Goal: Check status: Check status

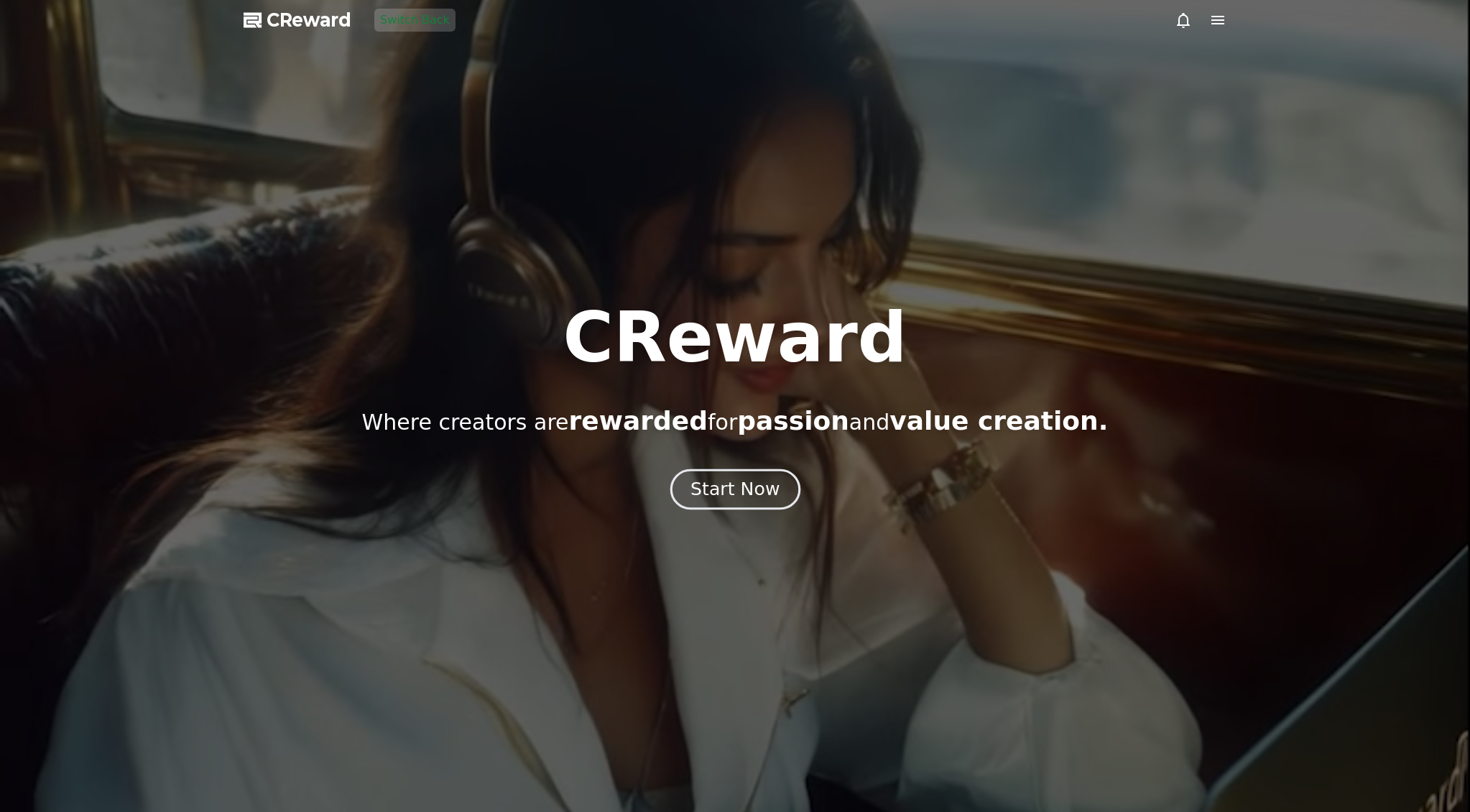
click at [762, 497] on div "Start Now" at bounding box center [735, 489] width 89 height 25
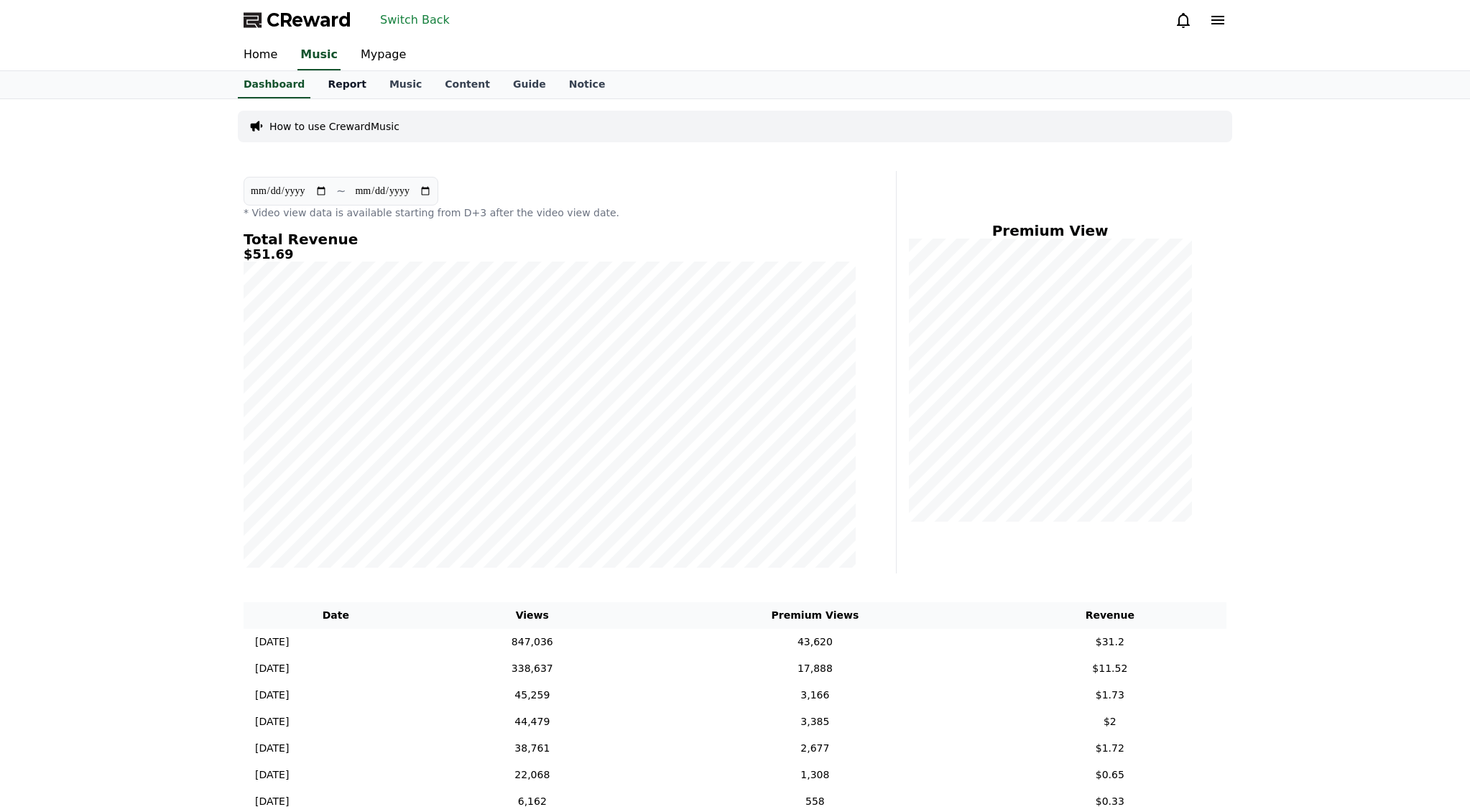
click at [337, 87] on link "Report" at bounding box center [347, 84] width 62 height 27
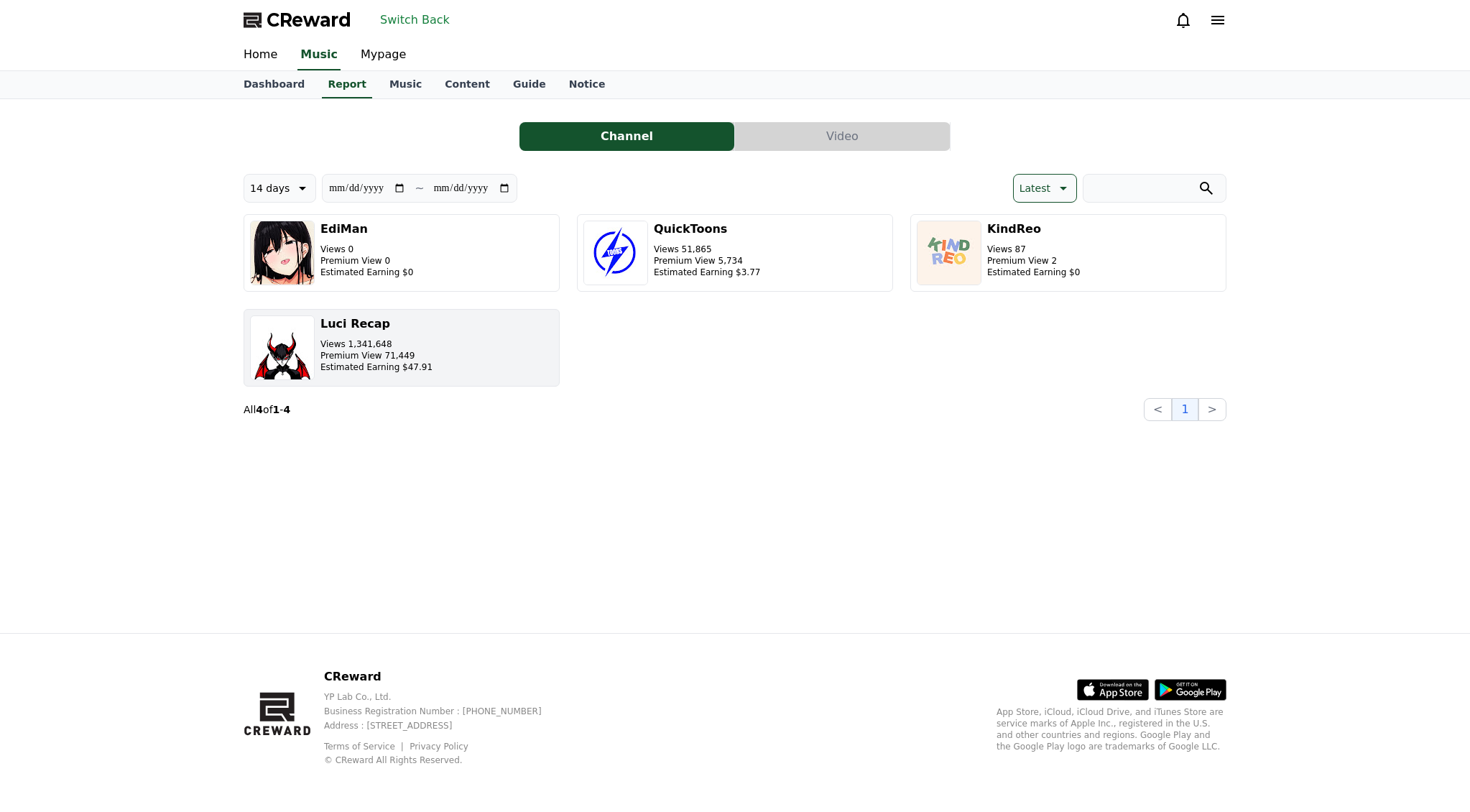
click at [481, 336] on button "Luci Recap Views 1,341,648 Premium View 71,449 Estimated Earning $47.91" at bounding box center [401, 347] width 316 height 78
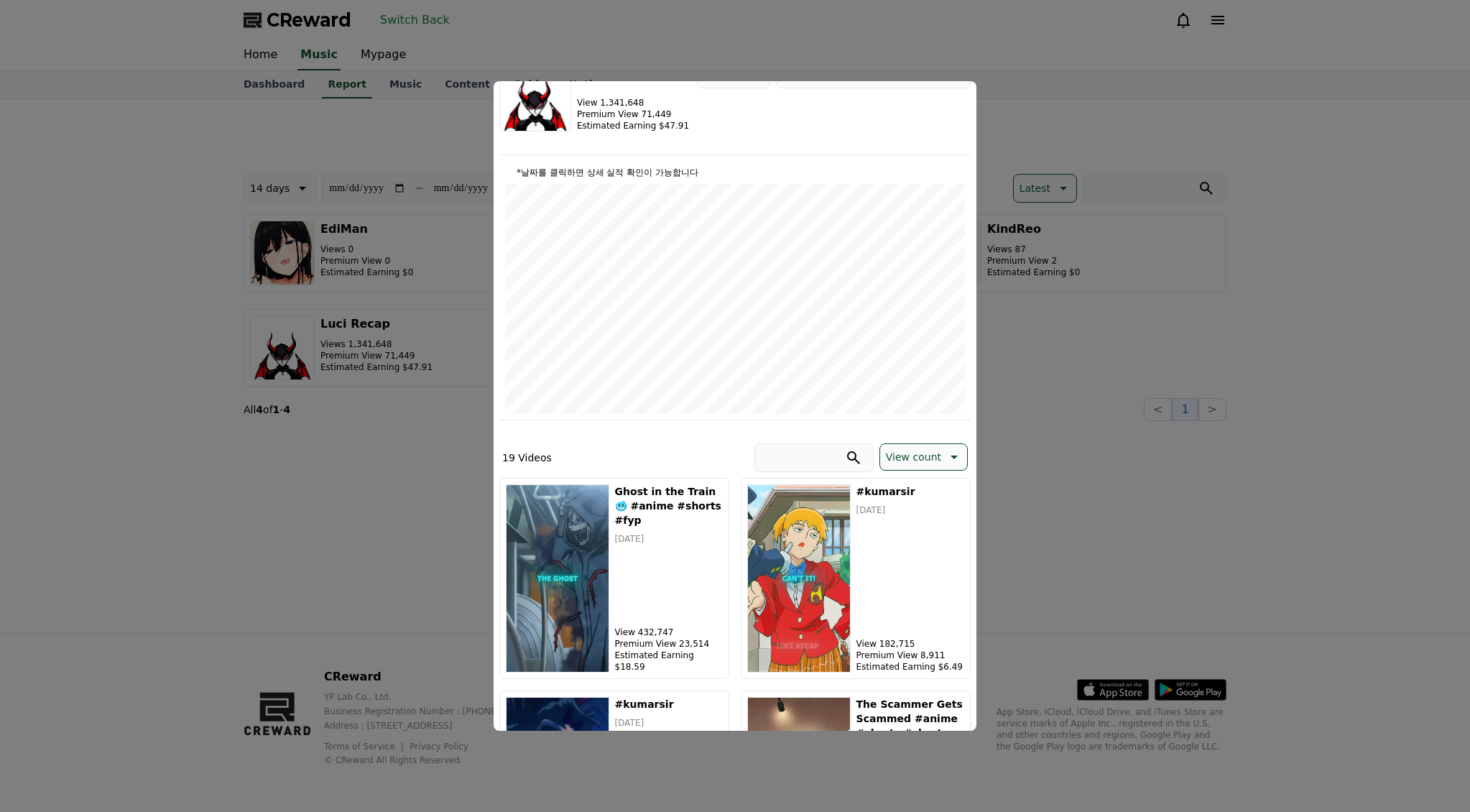
scroll to position [72, 0]
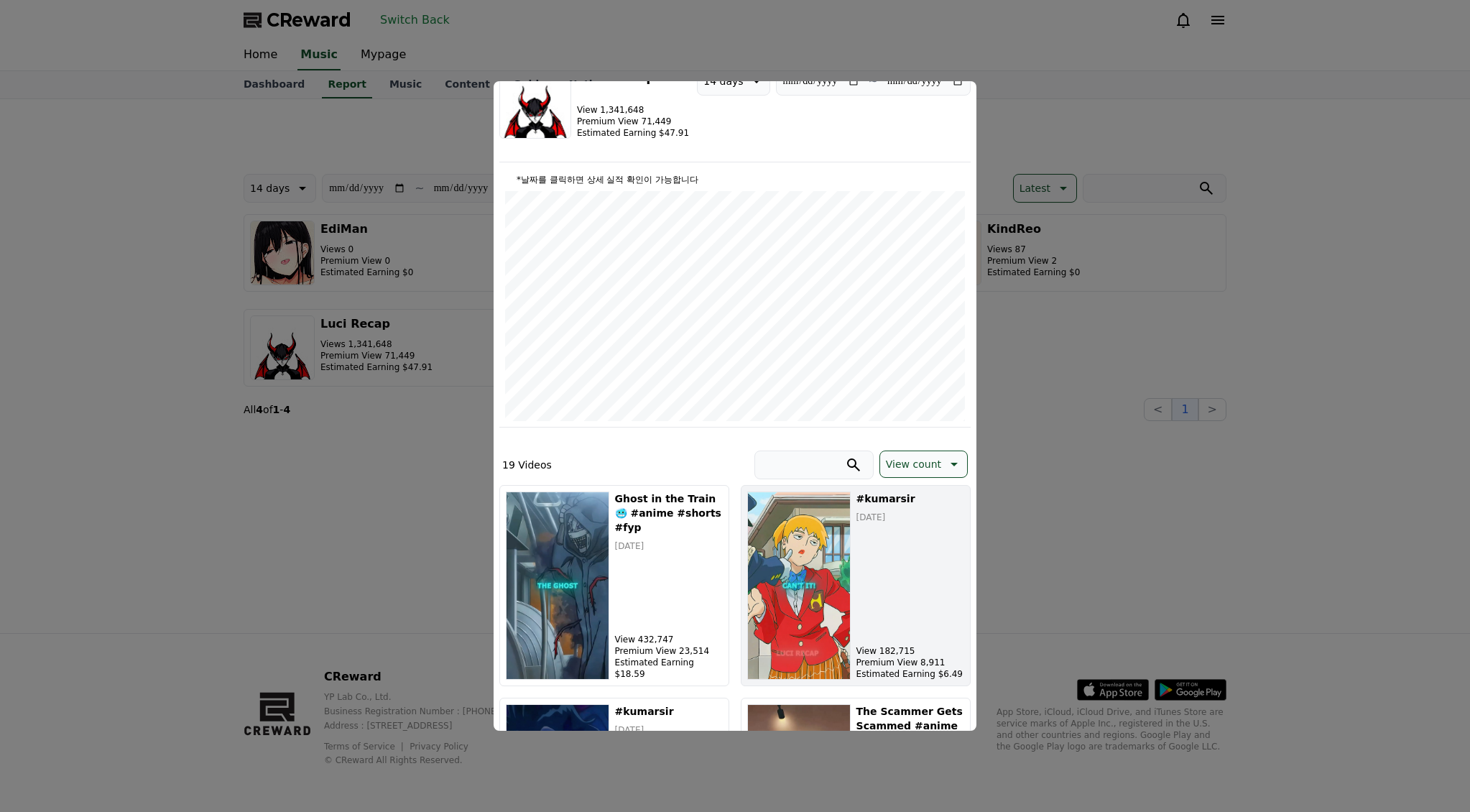
click at [868, 549] on div "#kumarsir [DATE] View 182,715 Premium View 8,911 Estimated Earning $6.49" at bounding box center [910, 586] width 108 height 188
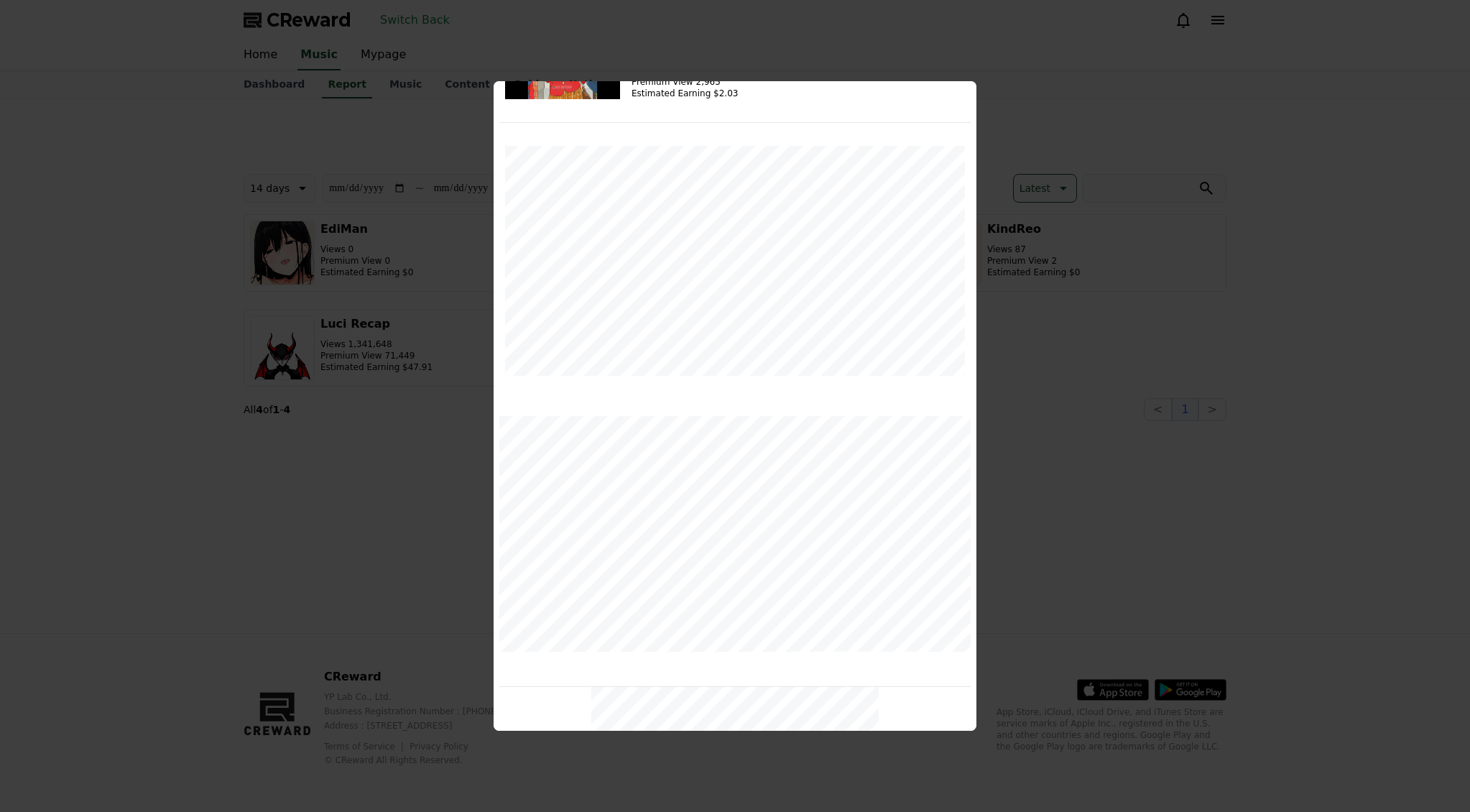
scroll to position [376, 0]
click at [1113, 524] on button "close modal" at bounding box center [735, 406] width 1470 height 812
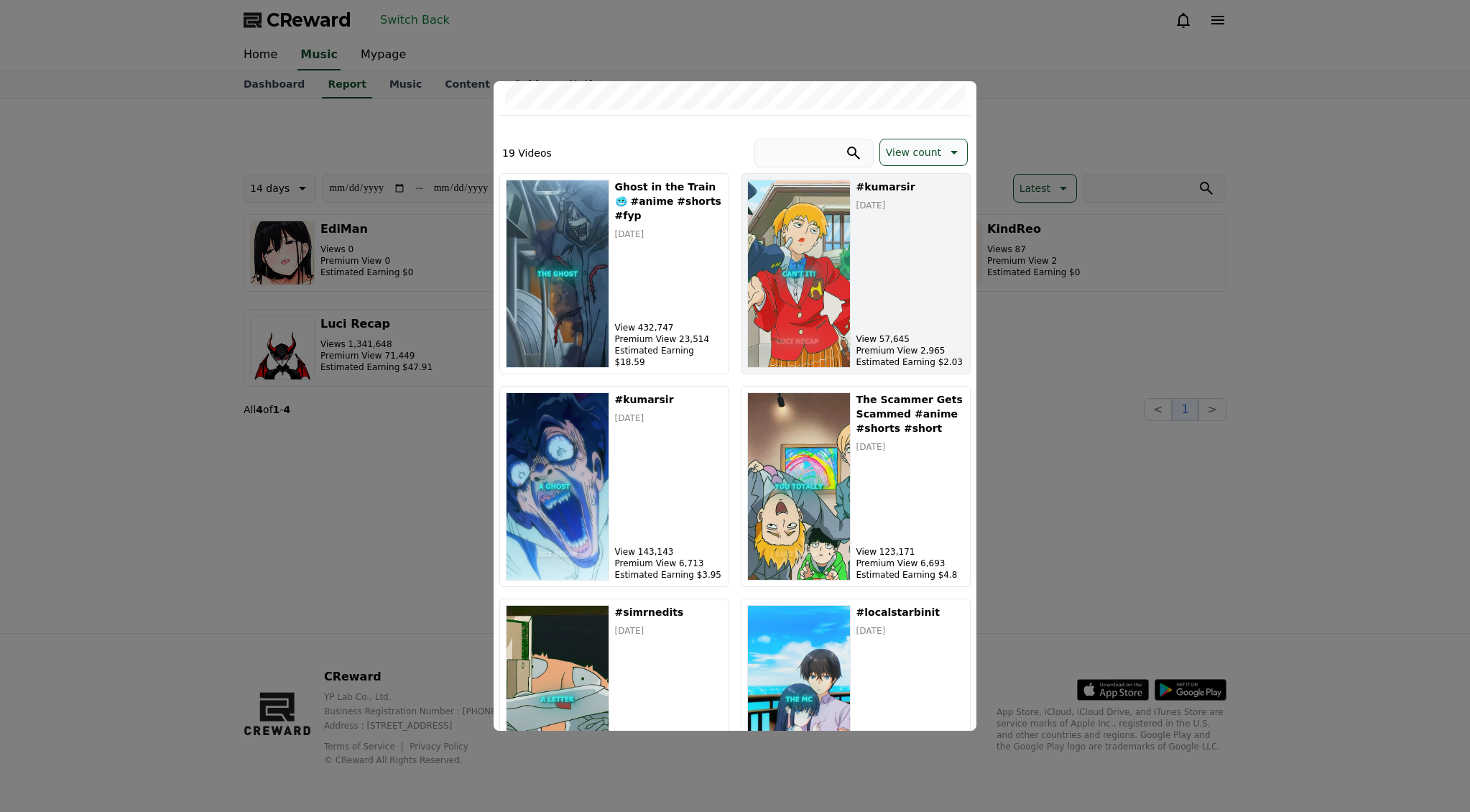
scroll to position [288, 0]
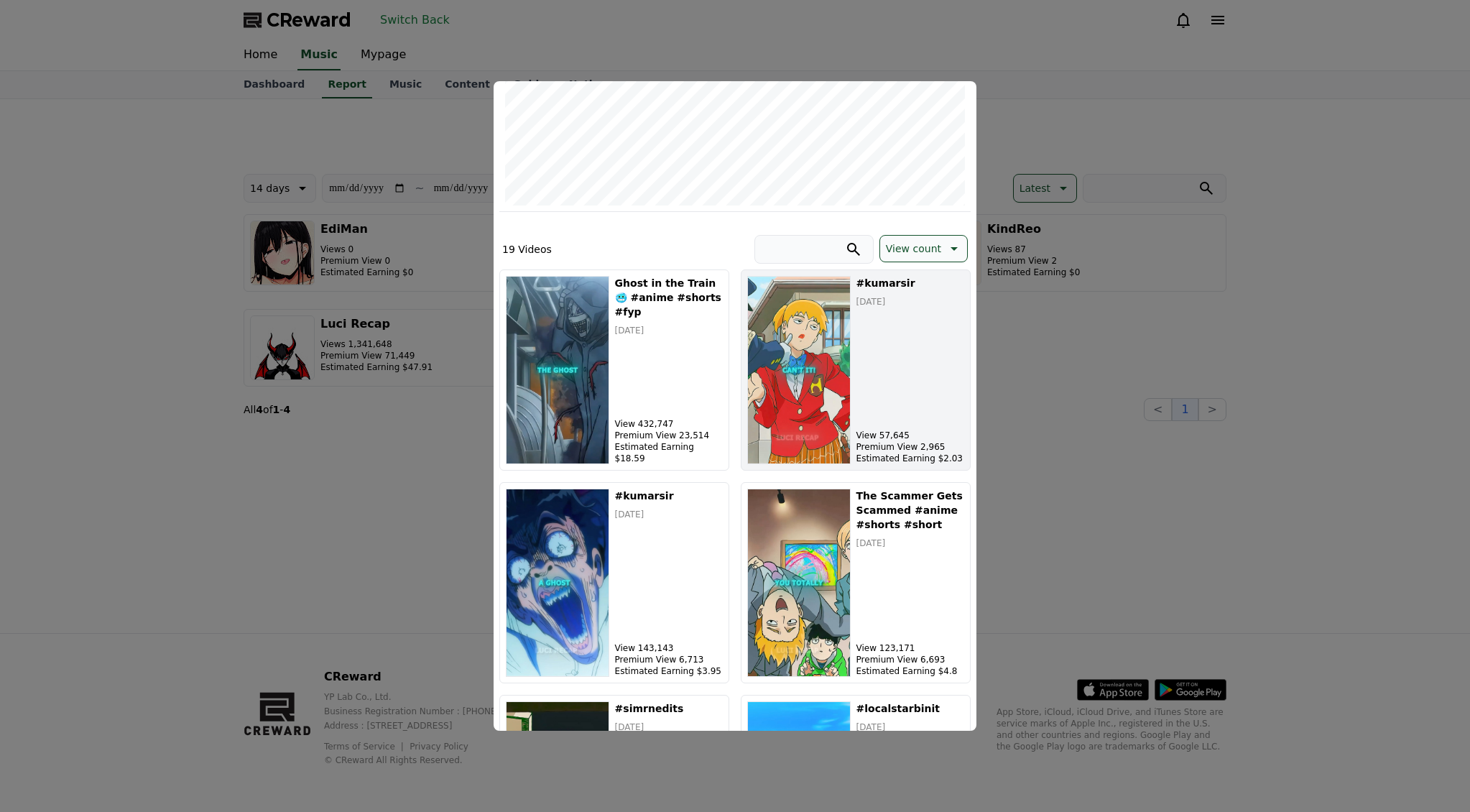
click at [790, 333] on img "modal" at bounding box center [799, 370] width 104 height 188
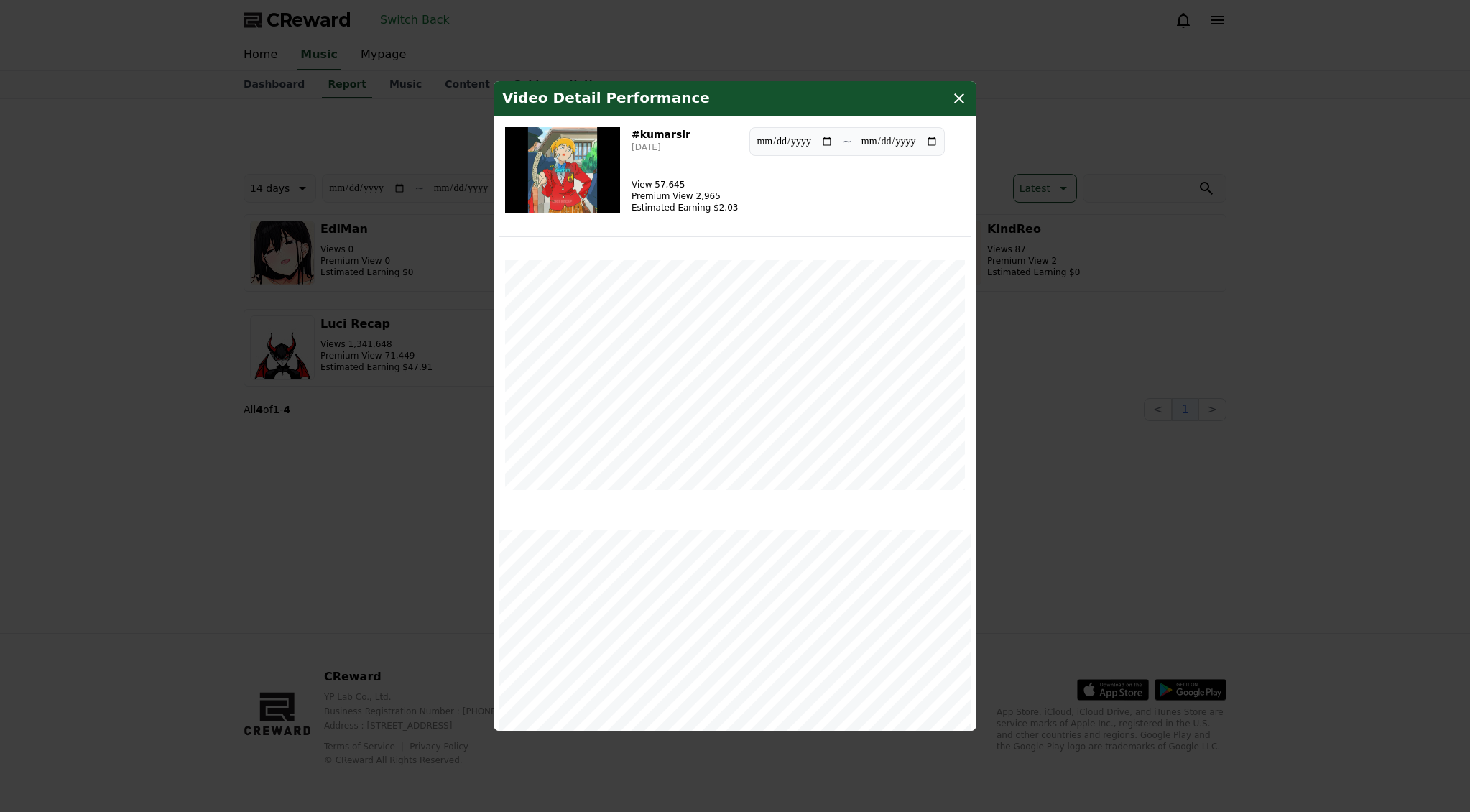
click at [546, 149] on img "modal" at bounding box center [562, 171] width 115 height 87
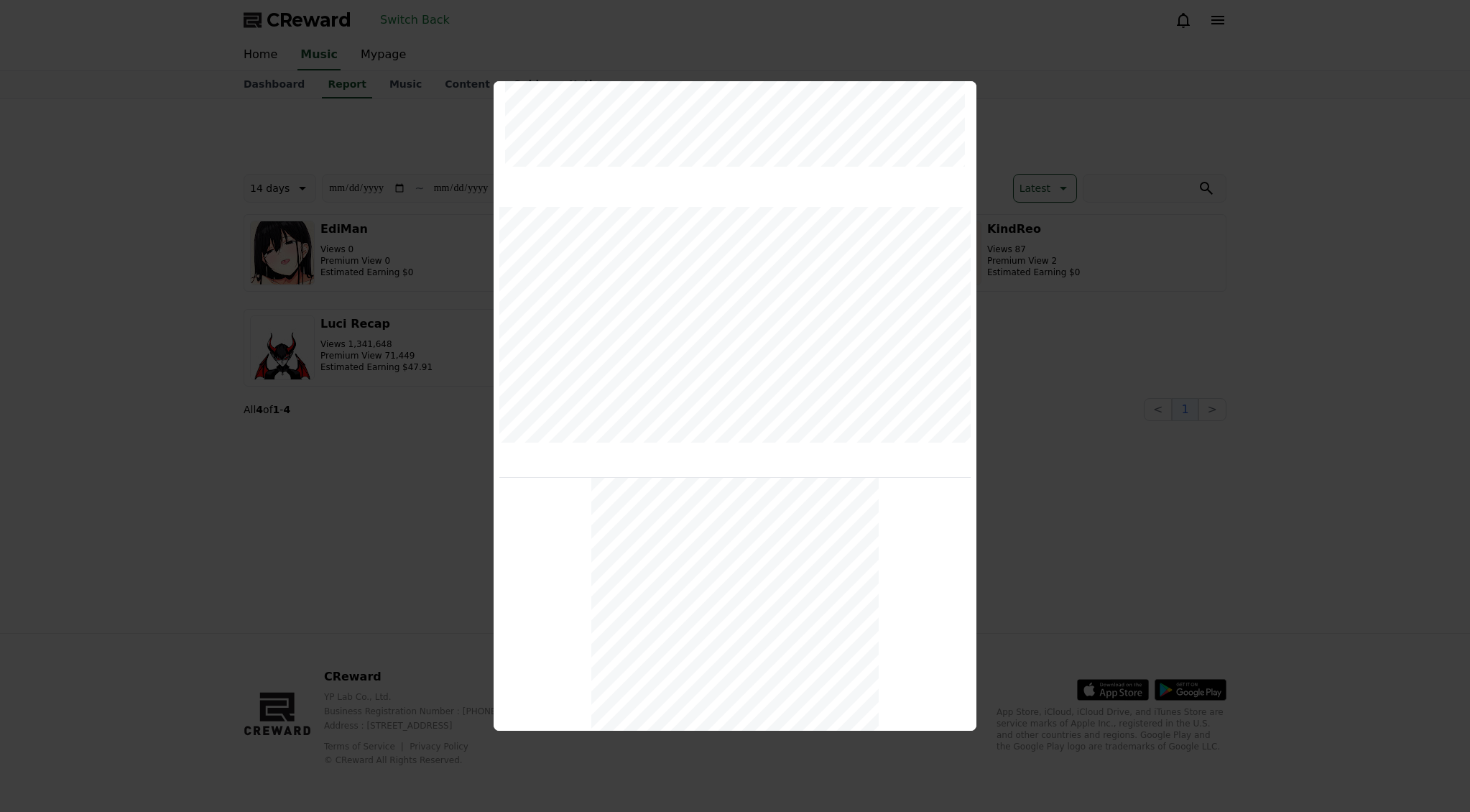
scroll to position [0, 0]
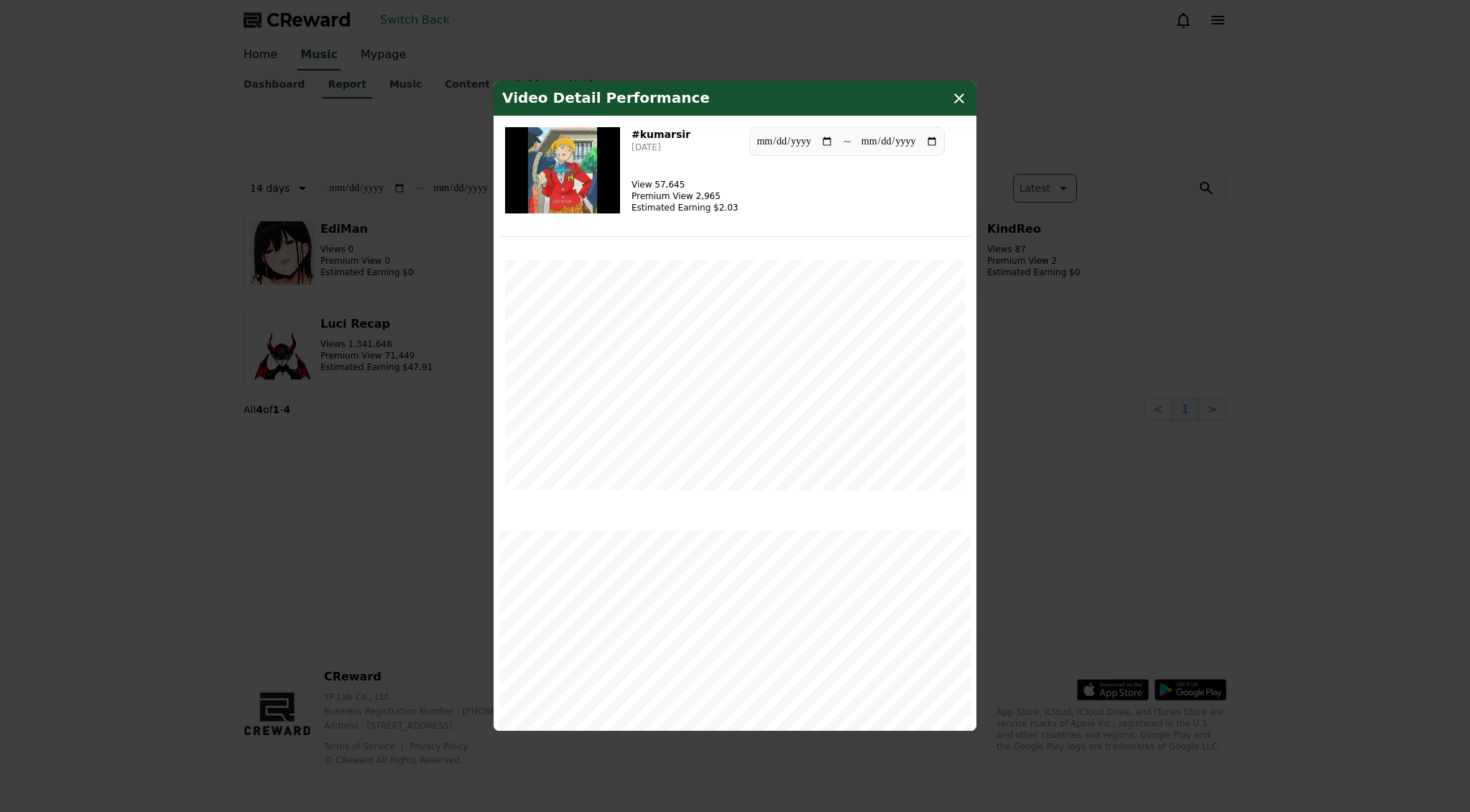
click at [954, 91] on icon "modal" at bounding box center [959, 98] width 17 height 17
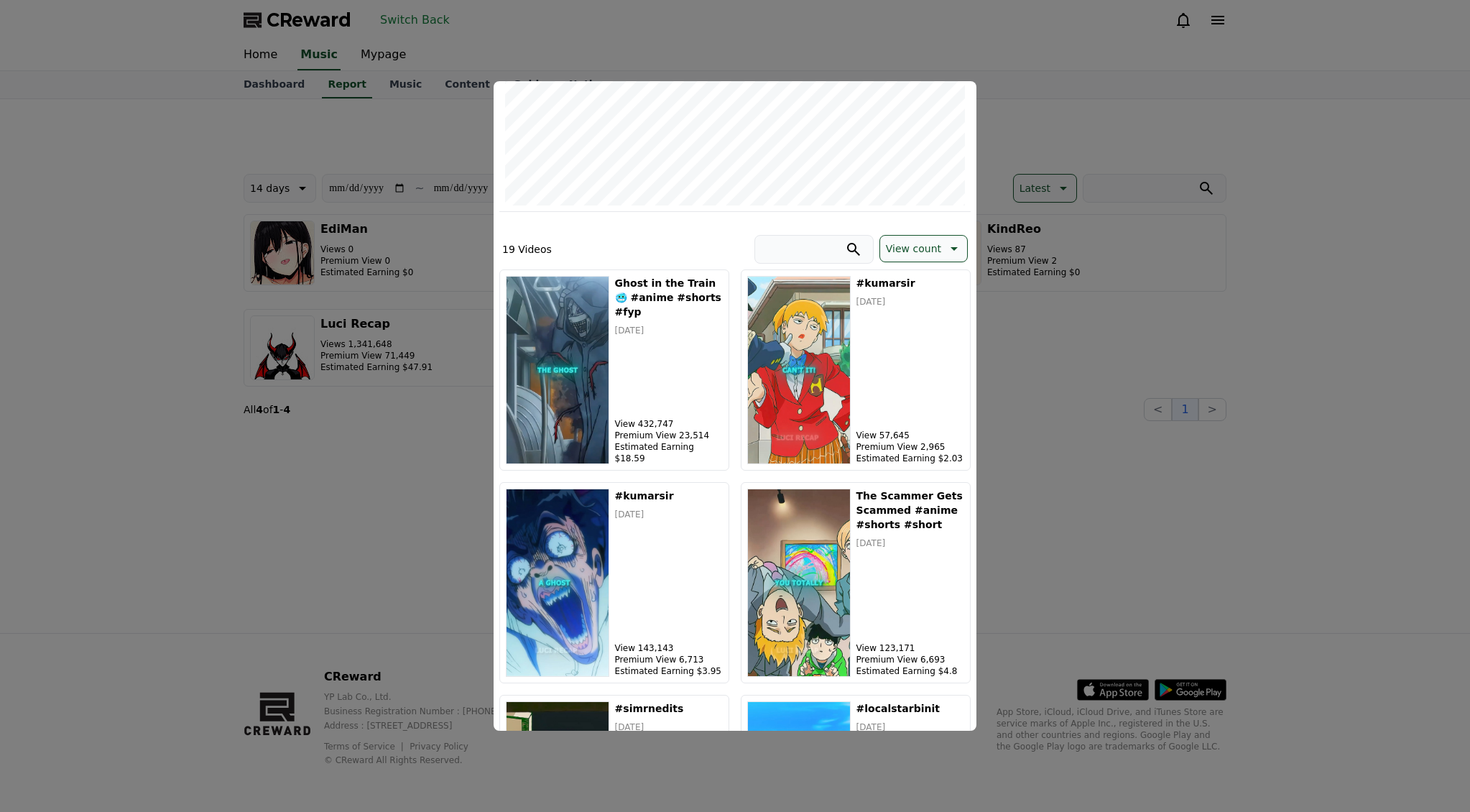
click at [925, 246] on p "View count" at bounding box center [914, 248] width 56 height 20
click at [911, 358] on button "User Revenue" at bounding box center [920, 360] width 81 height 32
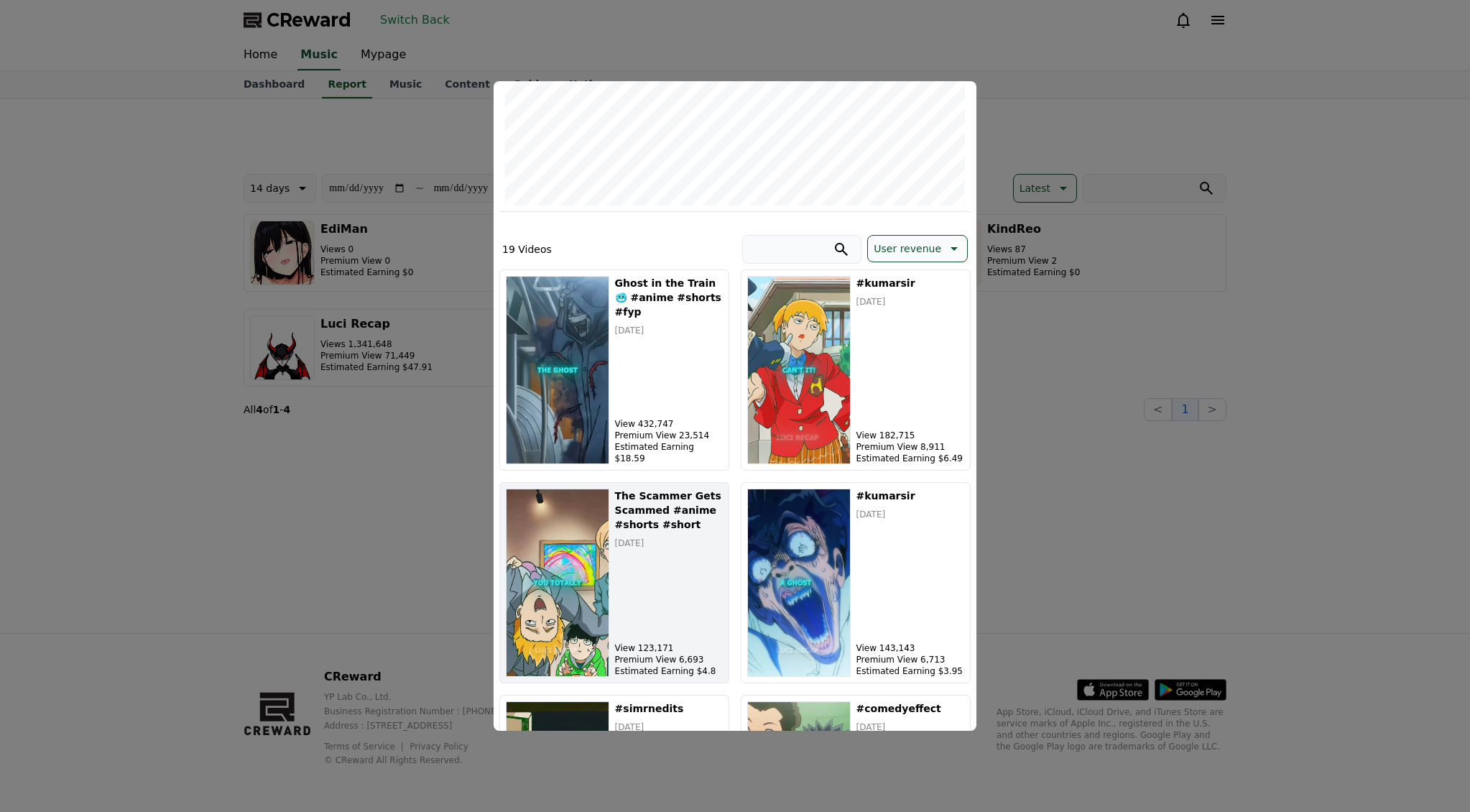
click at [650, 578] on div "The Scammer Gets Scammed #anime #shorts #short [DATE] View 123,171 Premium View…" at bounding box center [669, 582] width 108 height 188
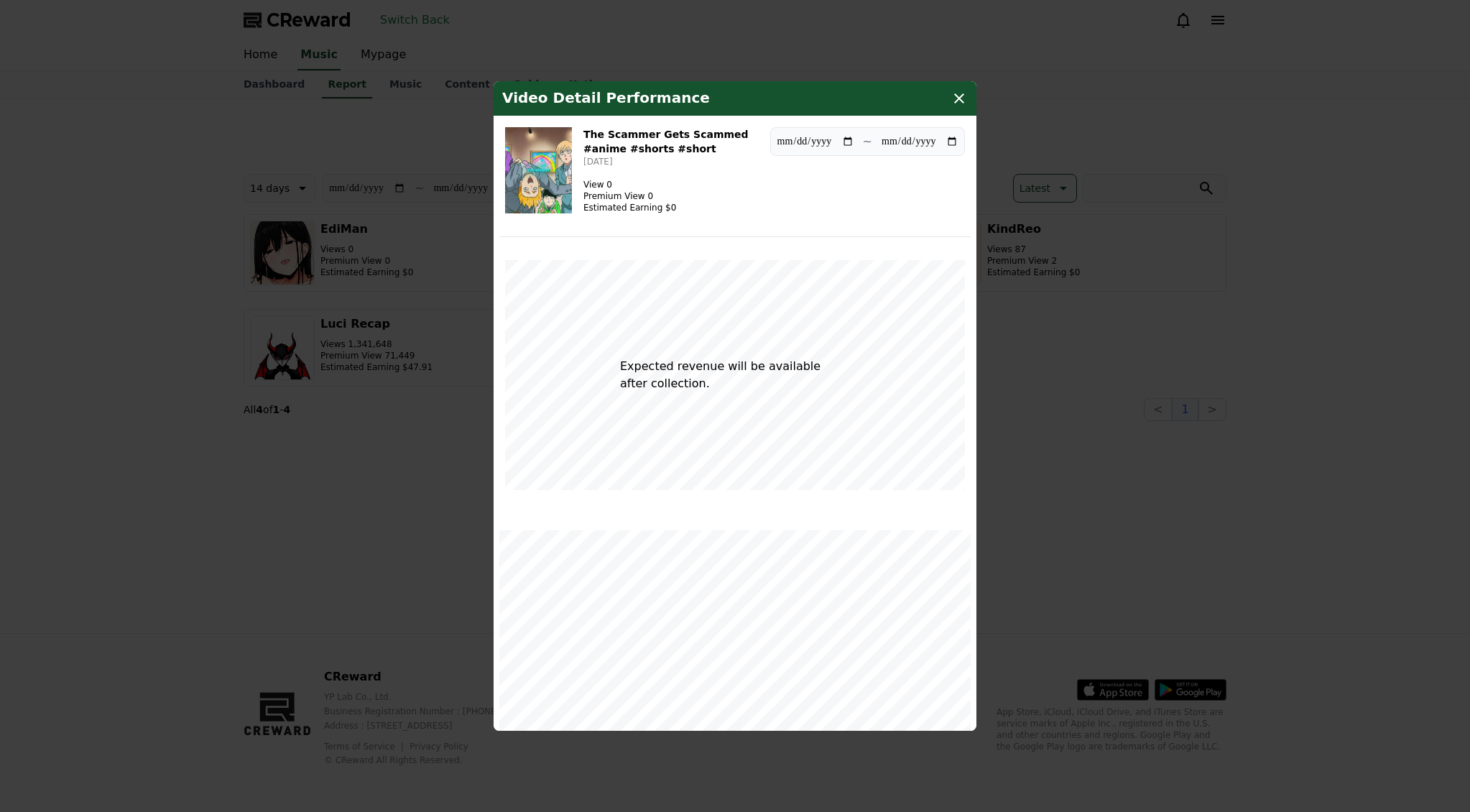
click at [958, 97] on icon "modal" at bounding box center [959, 98] width 10 height 10
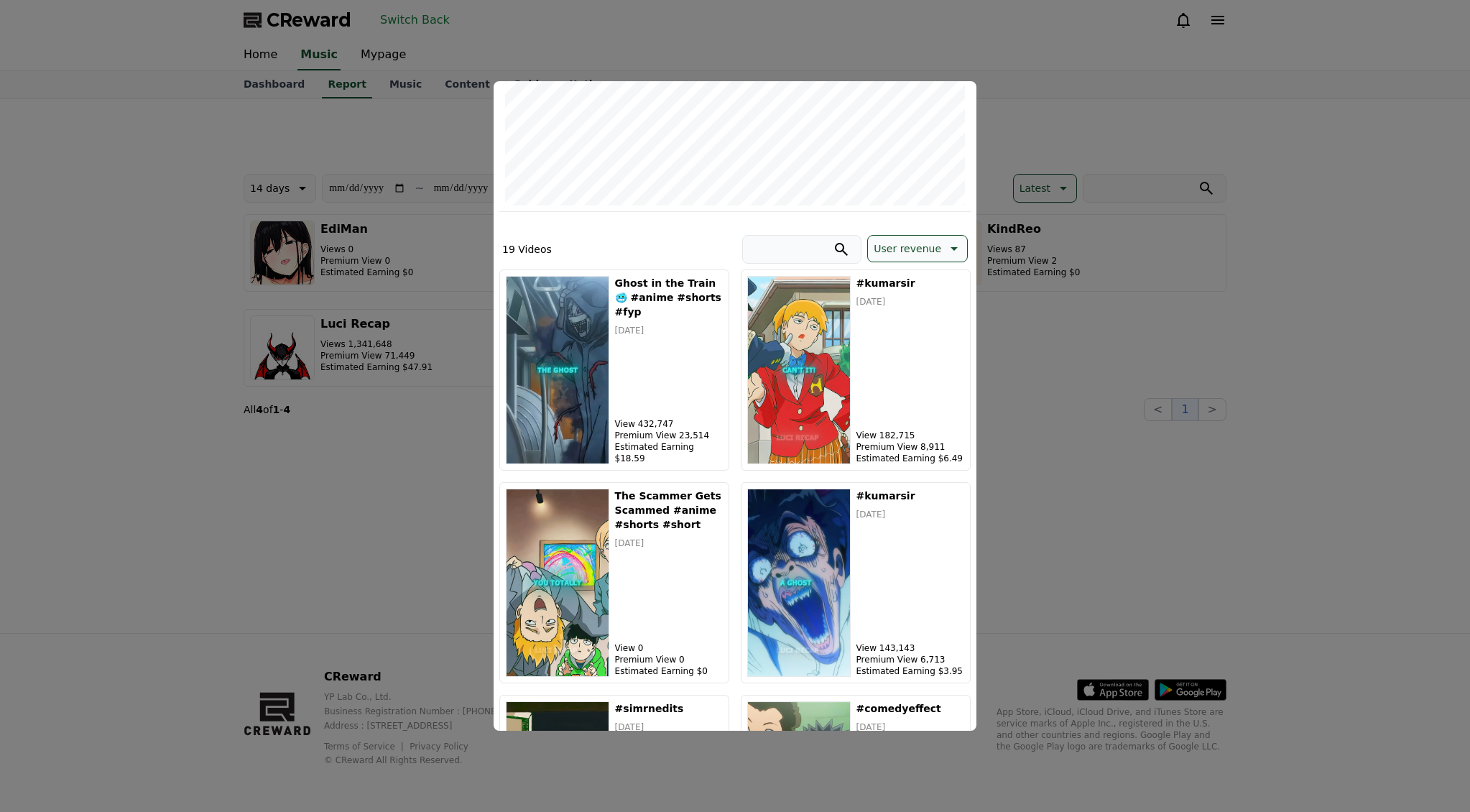
click at [1168, 528] on button "close modal" at bounding box center [735, 406] width 1470 height 812
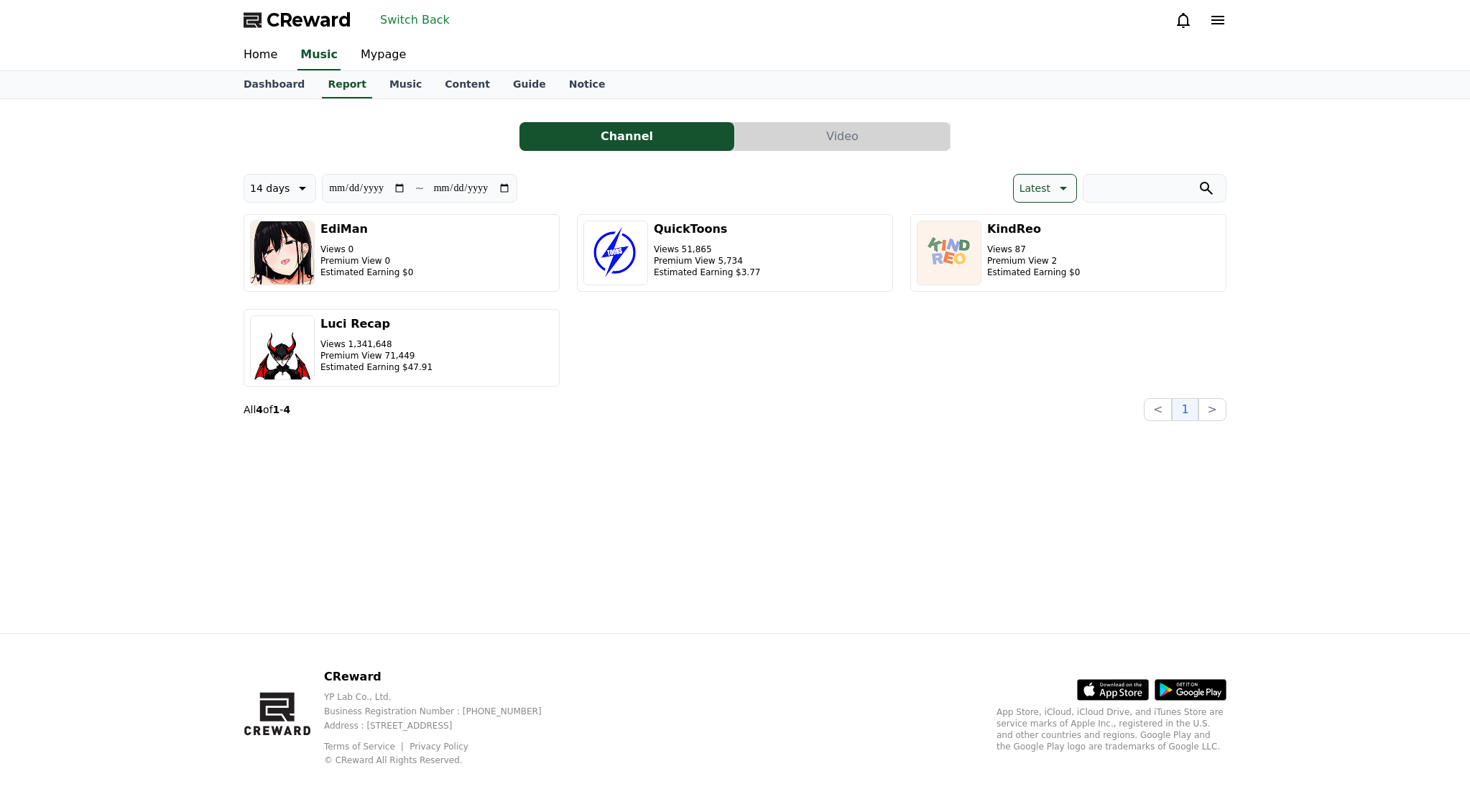
click at [389, 24] on button "Switch Back" at bounding box center [414, 20] width 81 height 23
